Goal: Information Seeking & Learning: Learn about a topic

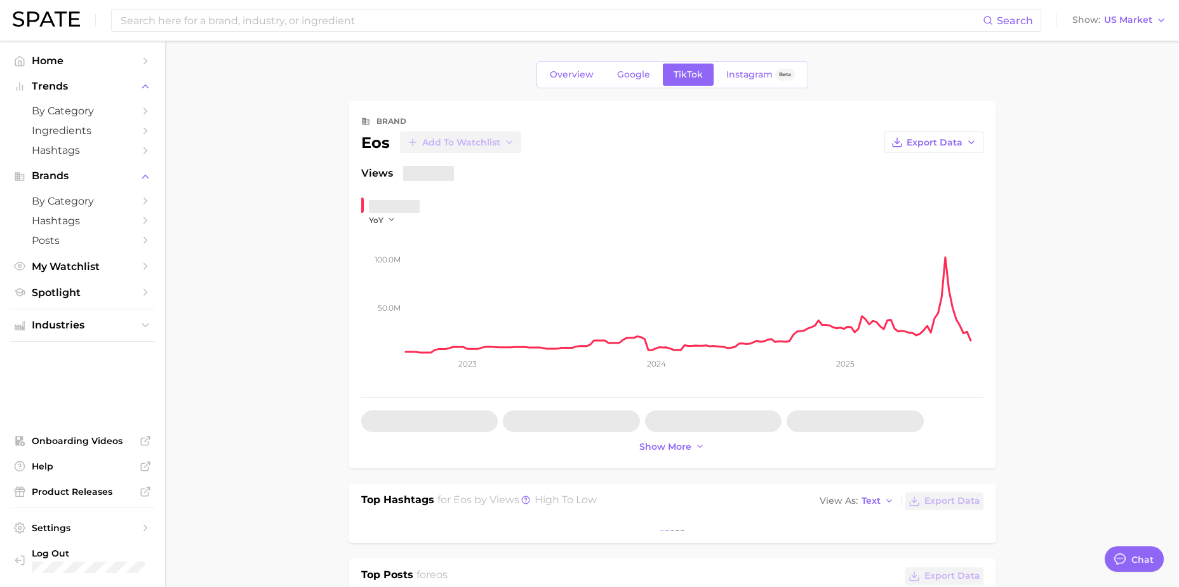
type textarea "x"
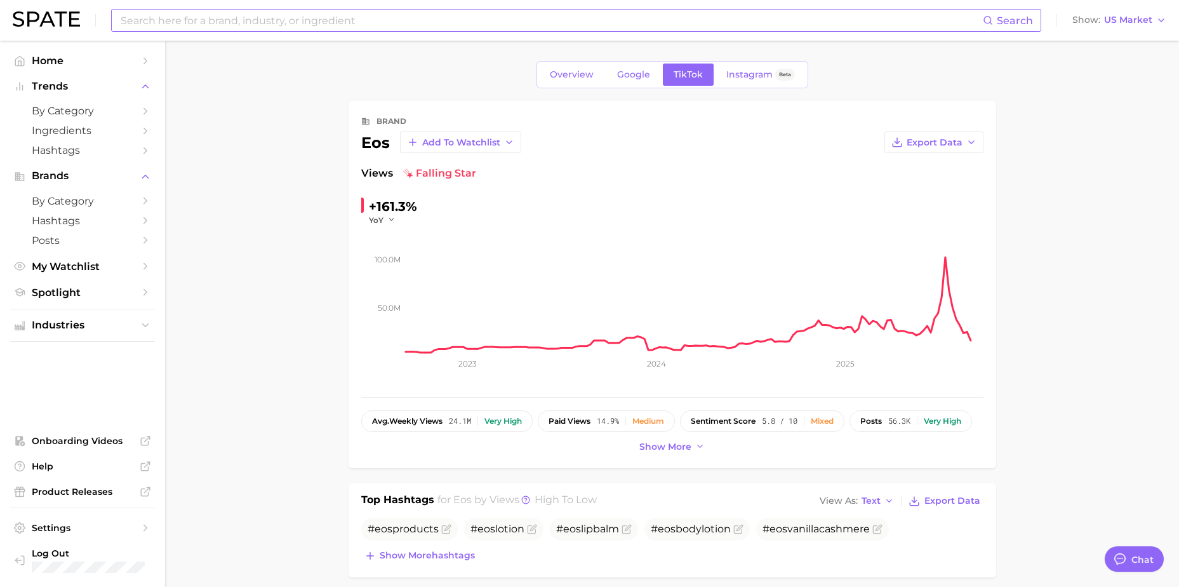
click at [329, 26] on input at bounding box center [550, 21] width 863 height 22
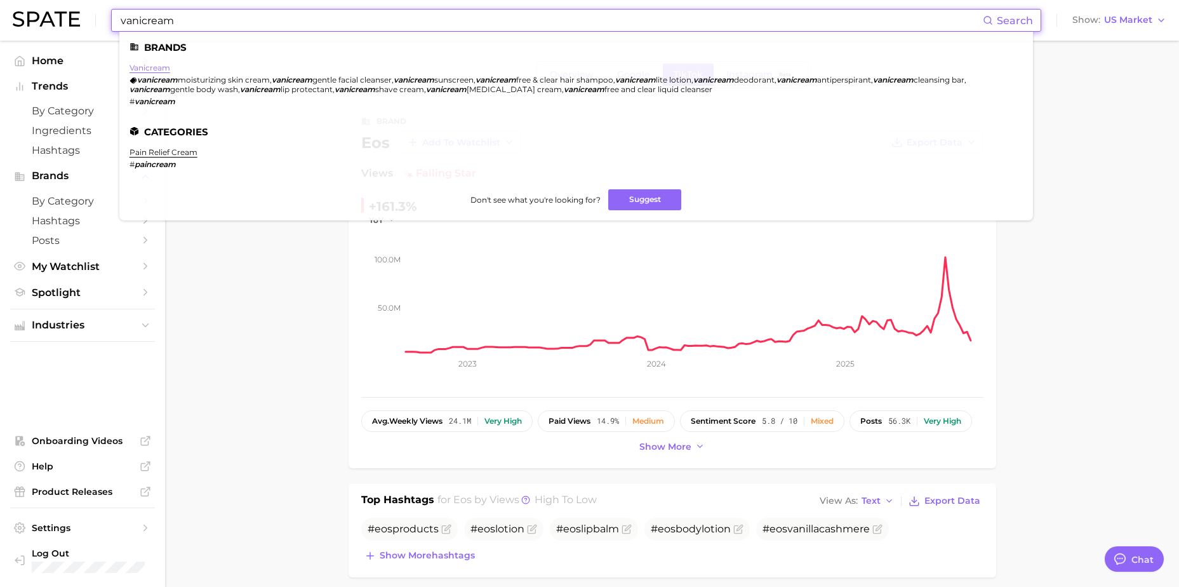
type input "vanicream"
click at [166, 68] on link "vanicream" at bounding box center [149, 68] width 41 height 10
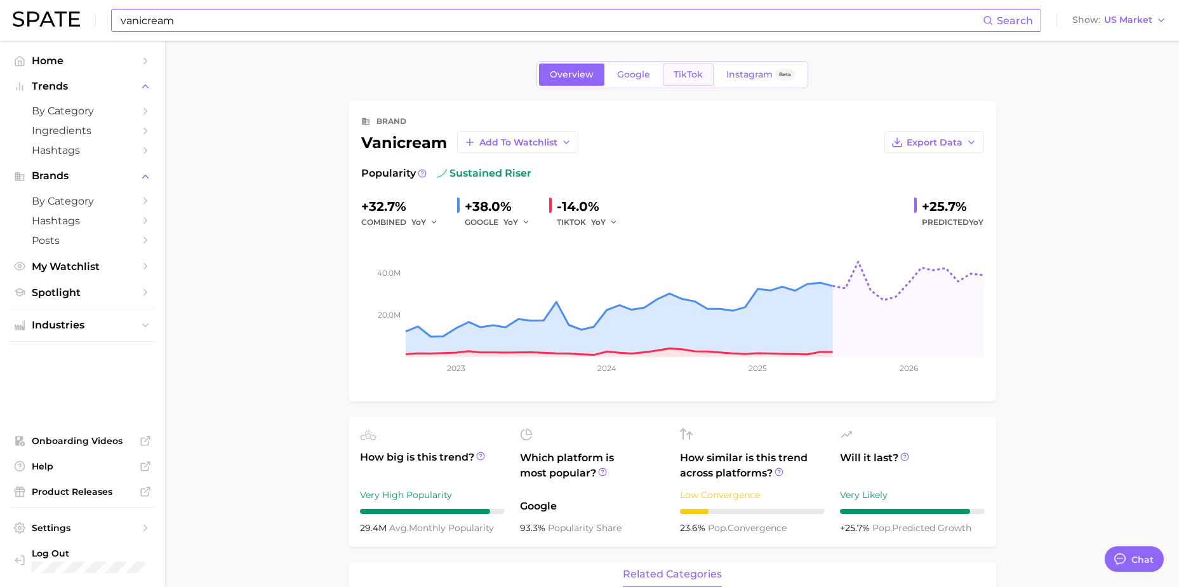
click at [701, 75] on span "TikTok" at bounding box center [688, 74] width 29 height 11
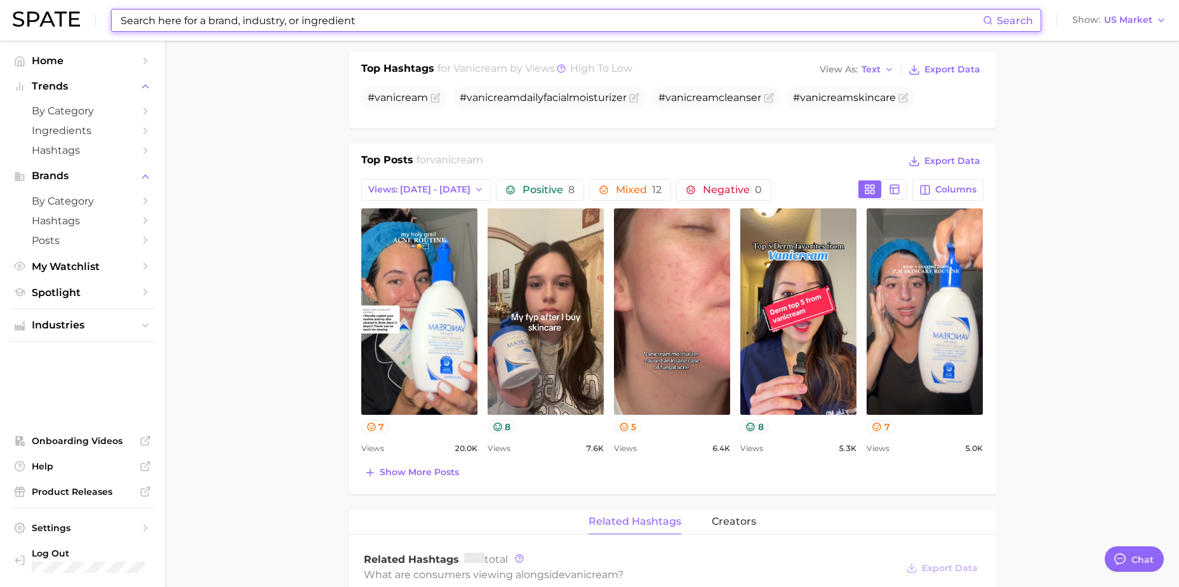
scroll to position [635, 0]
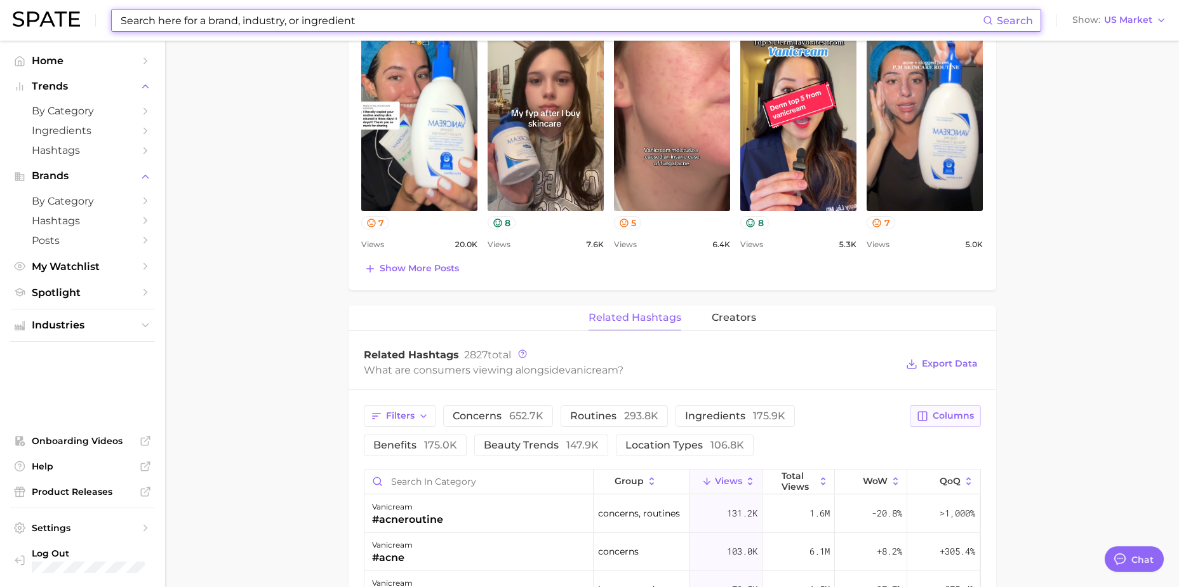
click at [968, 410] on span "Columns" at bounding box center [953, 415] width 41 height 11
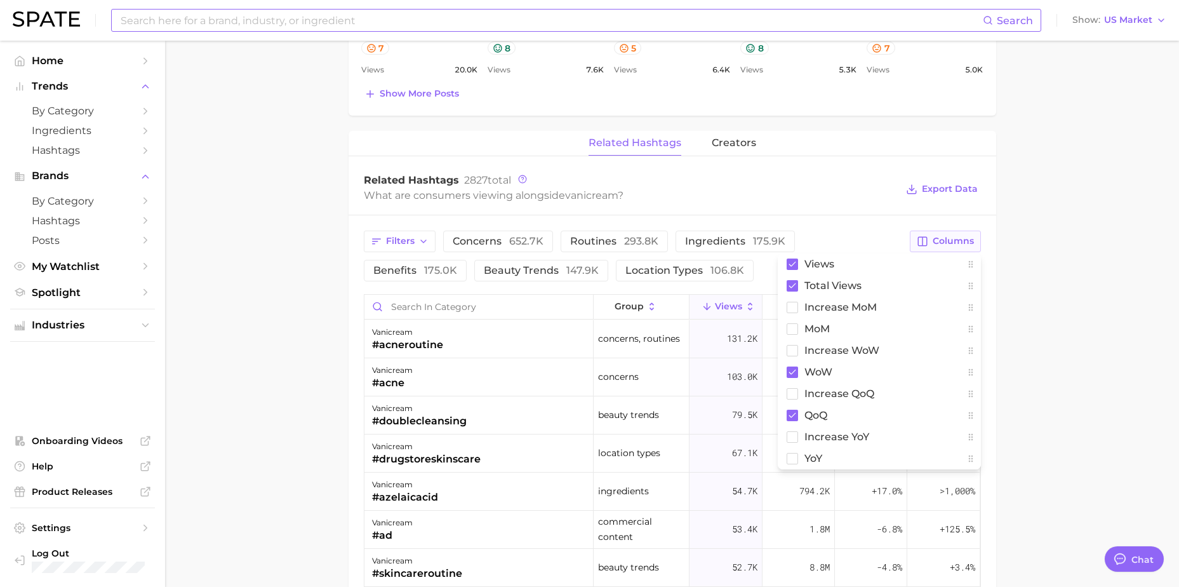
scroll to position [825, 0]
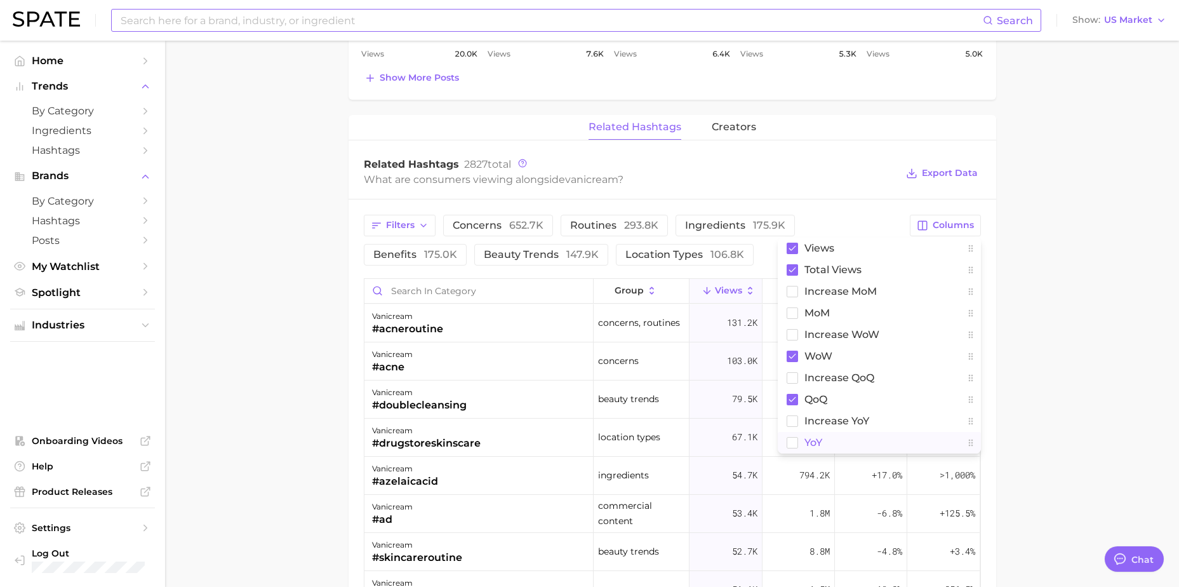
click at [857, 433] on button "YoY" at bounding box center [879, 443] width 203 height 22
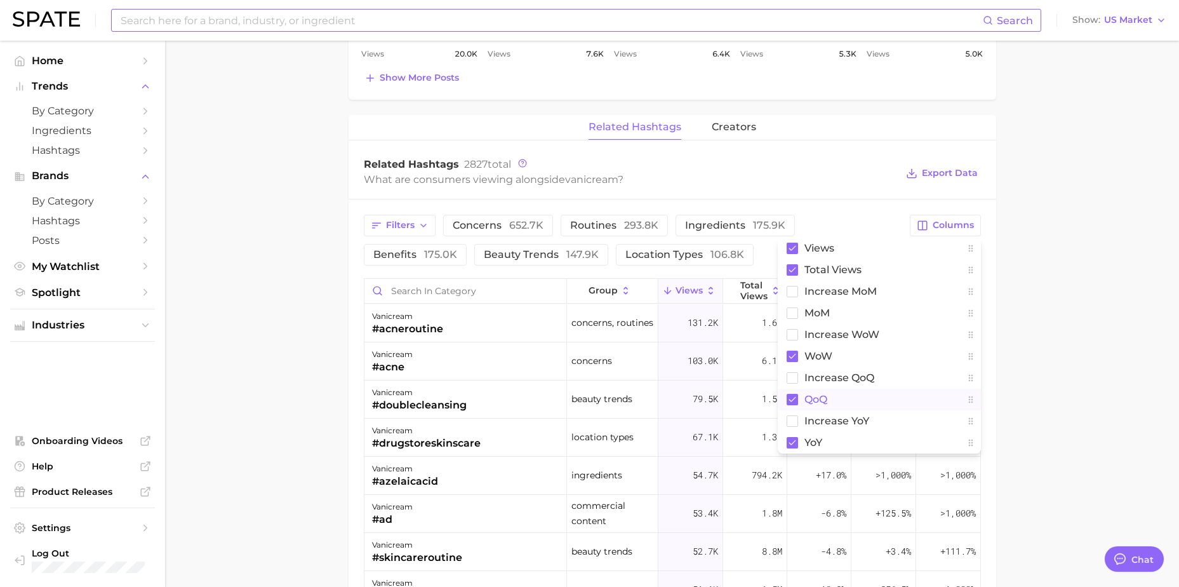
click at [836, 397] on button "QoQ" at bounding box center [879, 399] width 203 height 22
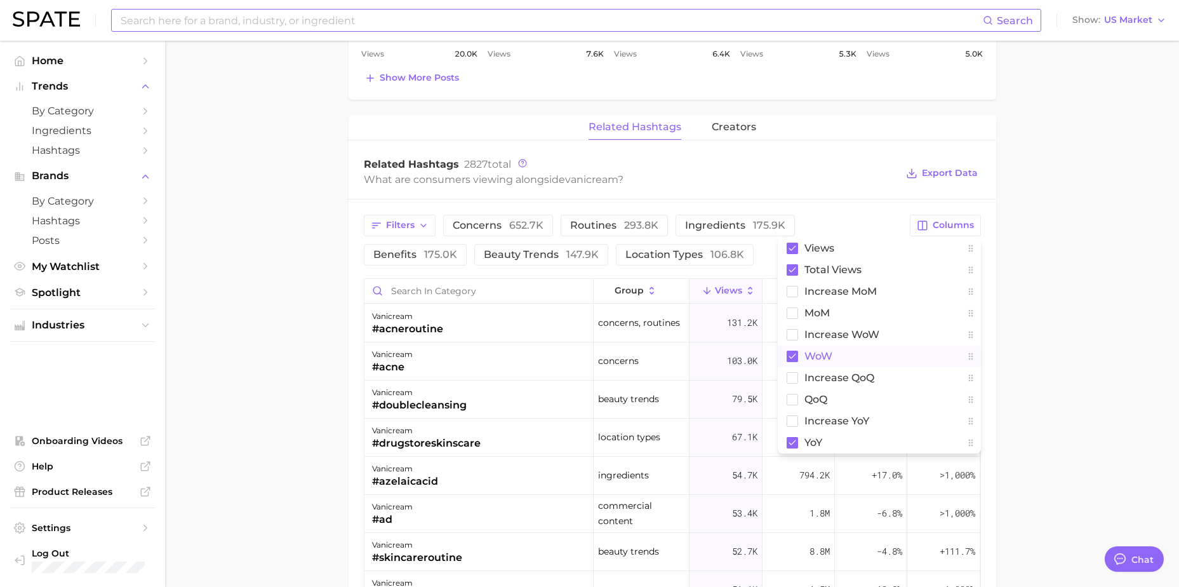
click at [835, 362] on button "WoW" at bounding box center [879, 356] width 203 height 22
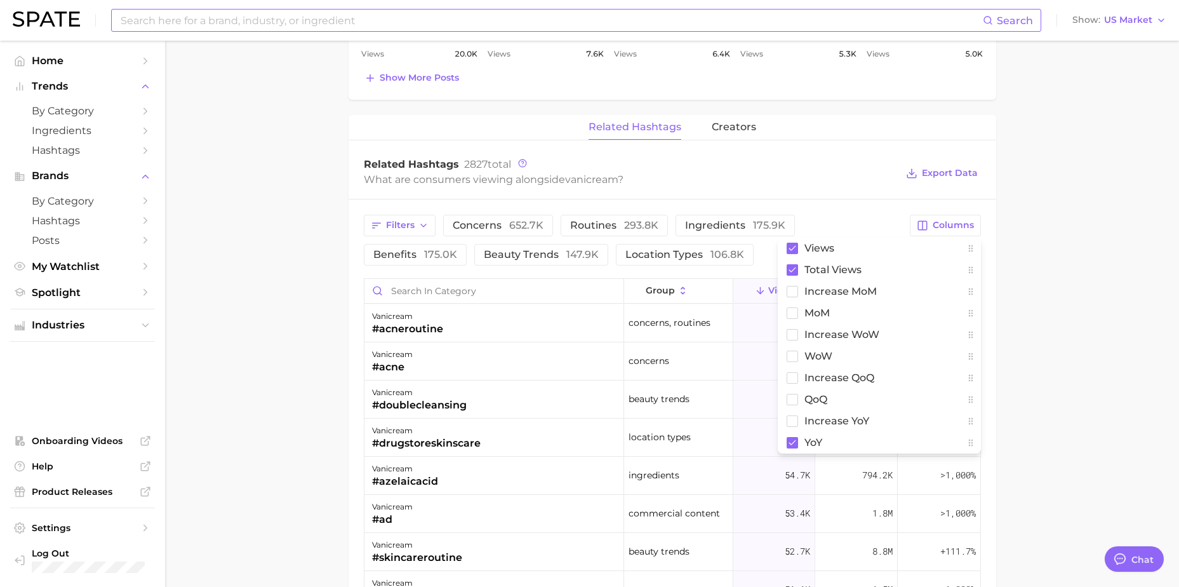
click at [1007, 295] on main "Overview Google TikTok Instagram Beta brand vanicream Add to Watchlist Export D…" at bounding box center [672, 79] width 1014 height 1728
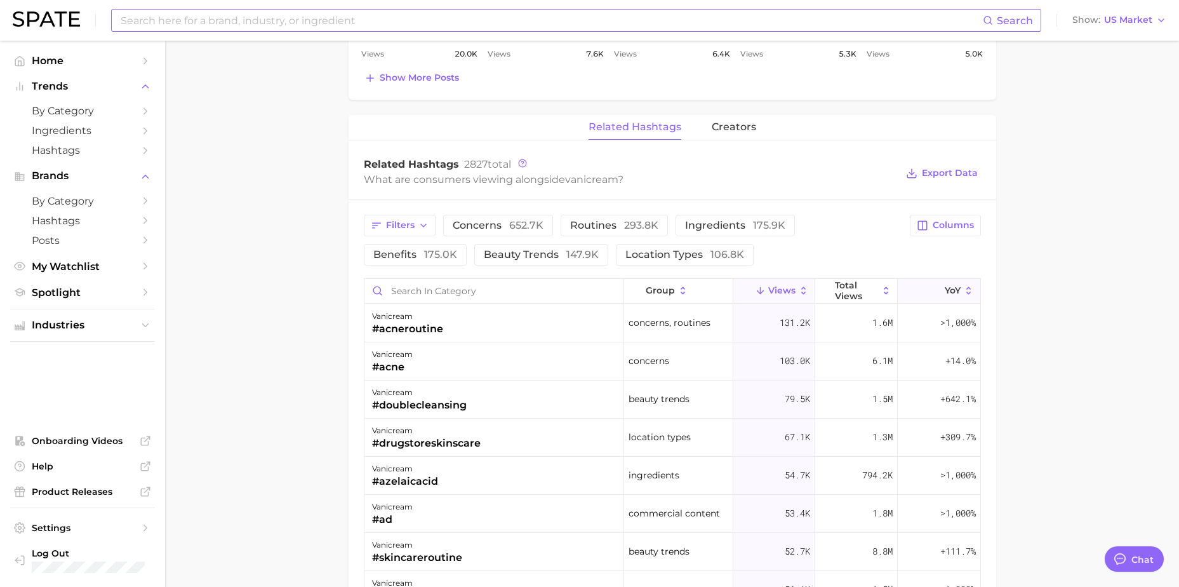
click at [947, 284] on button "YoY" at bounding box center [939, 291] width 82 height 25
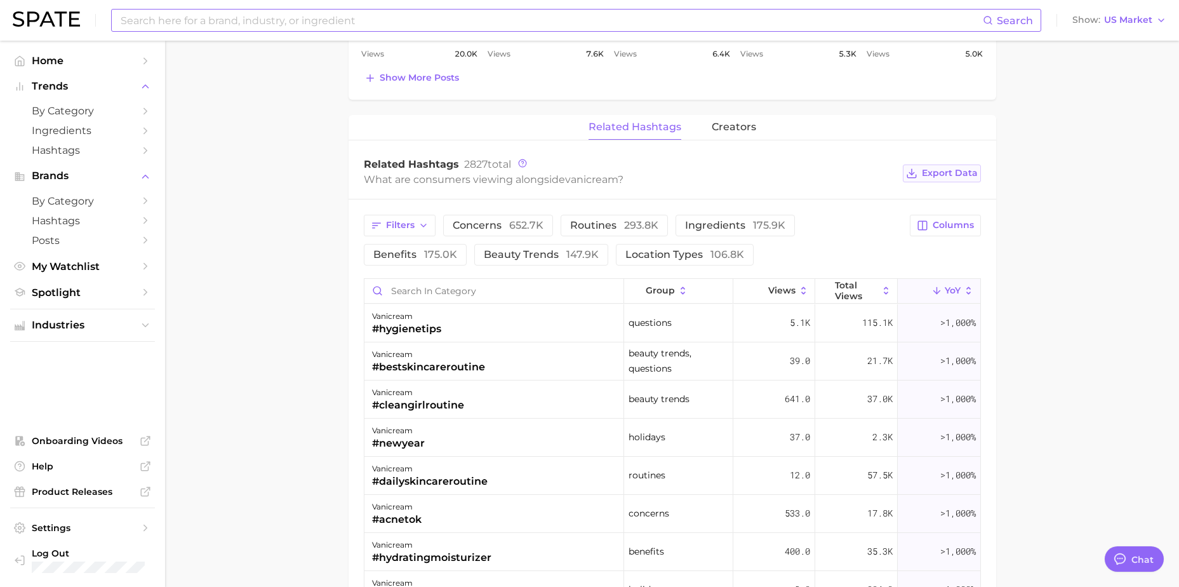
click at [971, 174] on span "Export Data" at bounding box center [950, 173] width 56 height 11
click at [1120, 289] on main "Overview Google TikTok Instagram Beta brand vanicream Add to Watchlist Export D…" at bounding box center [672, 79] width 1014 height 1728
click at [1103, 227] on main "Overview Google TikTok Instagram Beta brand vanicream Add to Watchlist Export D…" at bounding box center [672, 79] width 1014 height 1728
click at [1096, 198] on main "Overview Google TikTok Instagram Beta brand vanicream Add to Watchlist Export D…" at bounding box center [672, 79] width 1014 height 1728
